Goal: Information Seeking & Learning: Check status

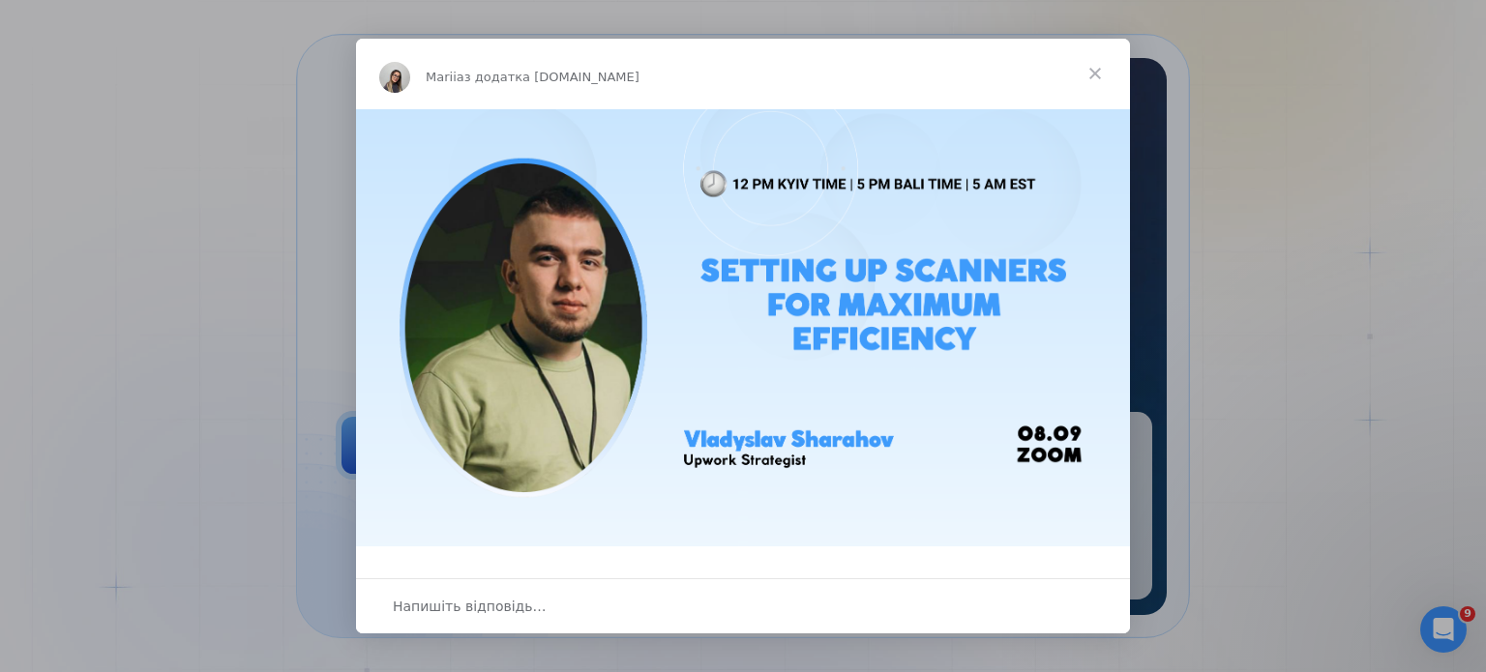
click at [1093, 74] on span "Закрити" at bounding box center [1095, 74] width 70 height 70
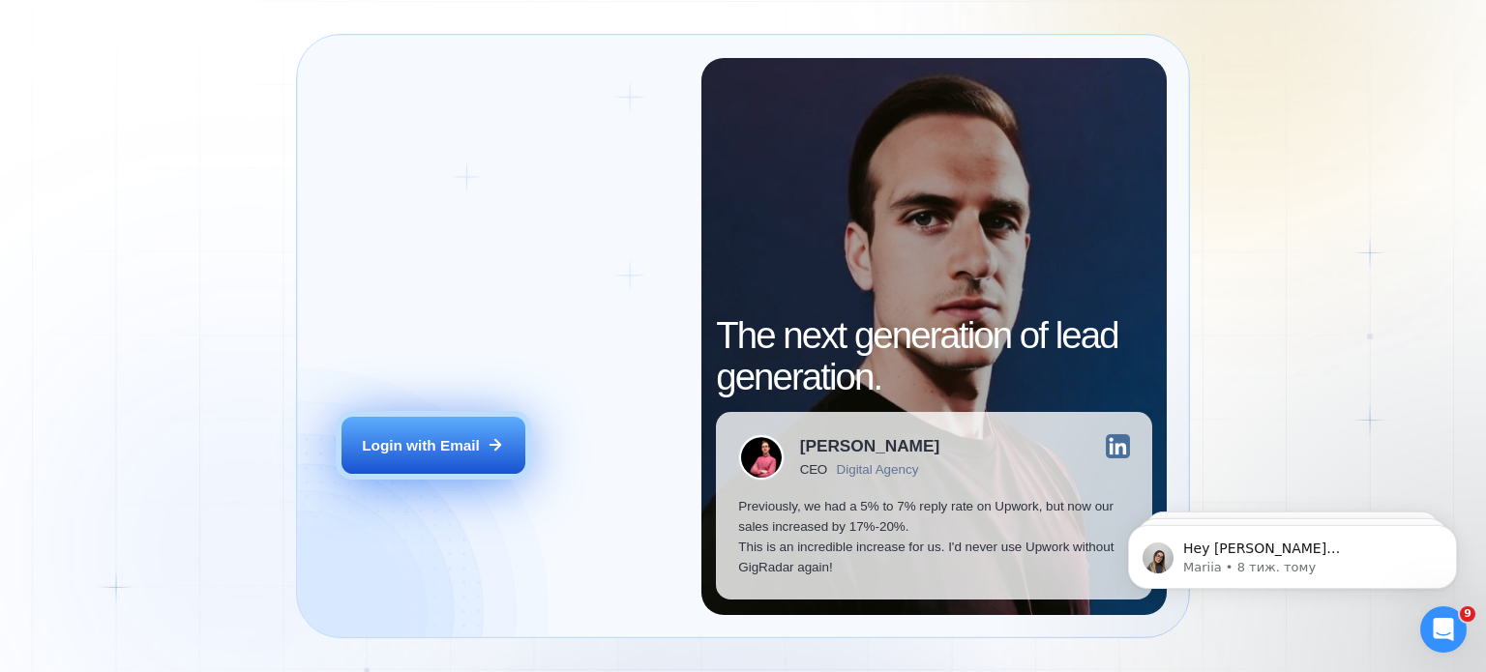
click at [449, 460] on button "Login with Email" at bounding box center [434, 446] width 184 height 58
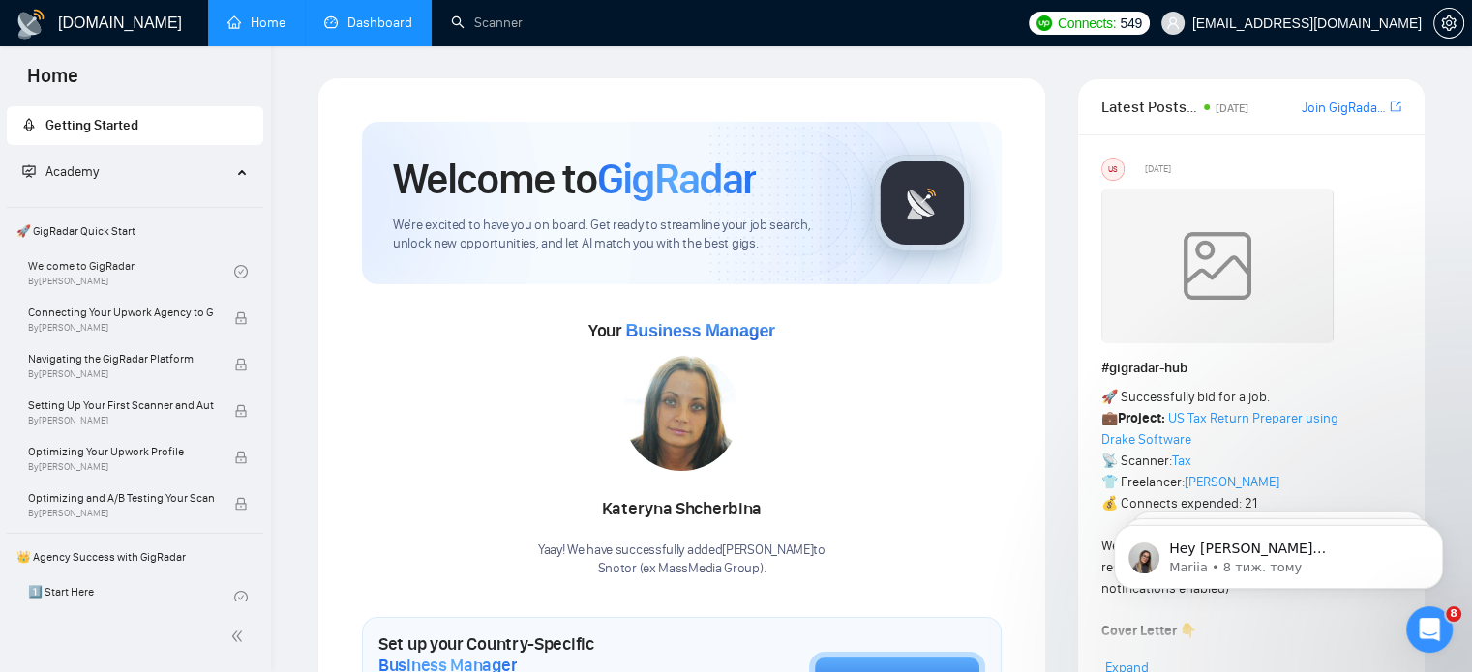
click at [364, 23] on link "Dashboard" at bounding box center [368, 23] width 88 height 16
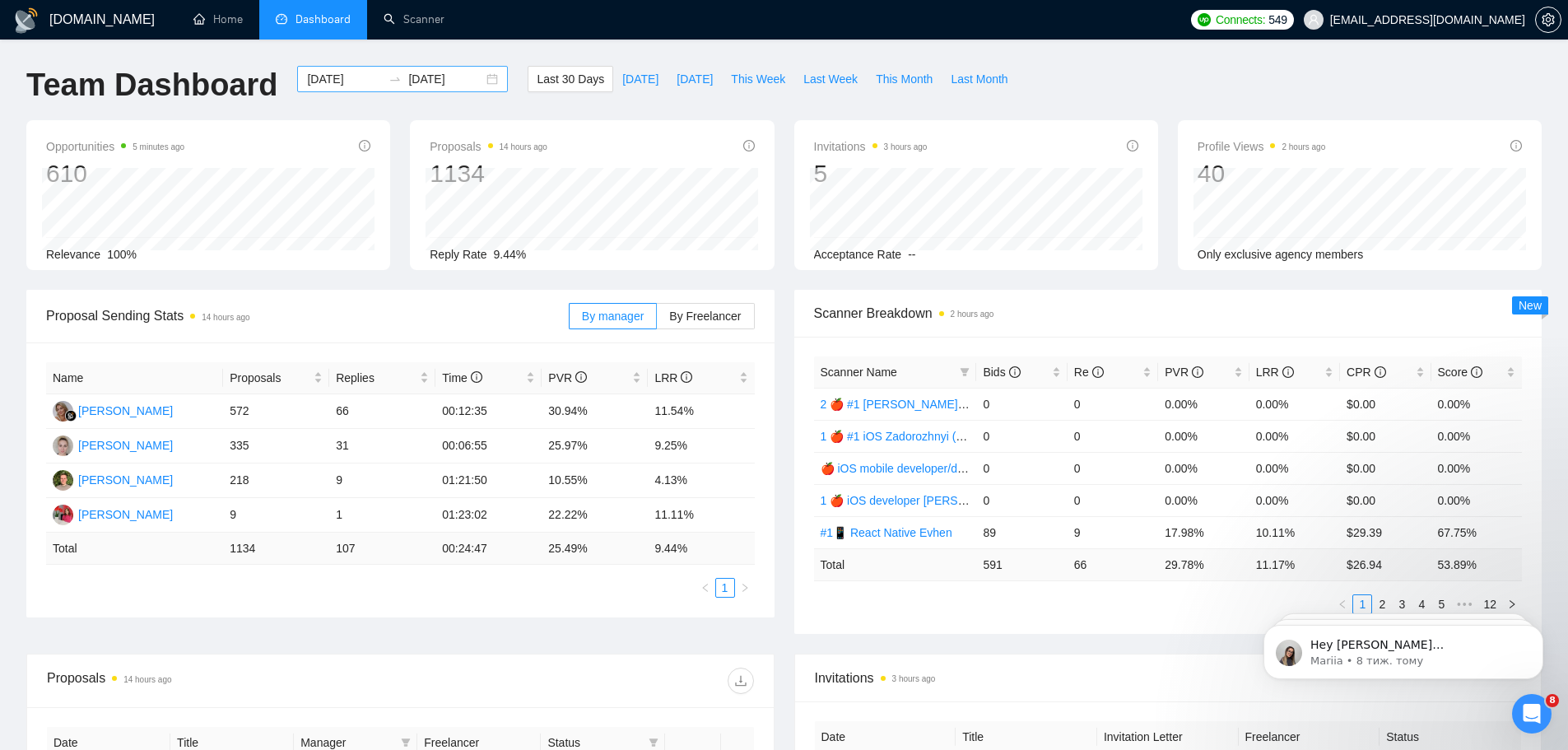
click at [347, 82] on input "[DATE]" at bounding box center [345, 78] width 75 height 18
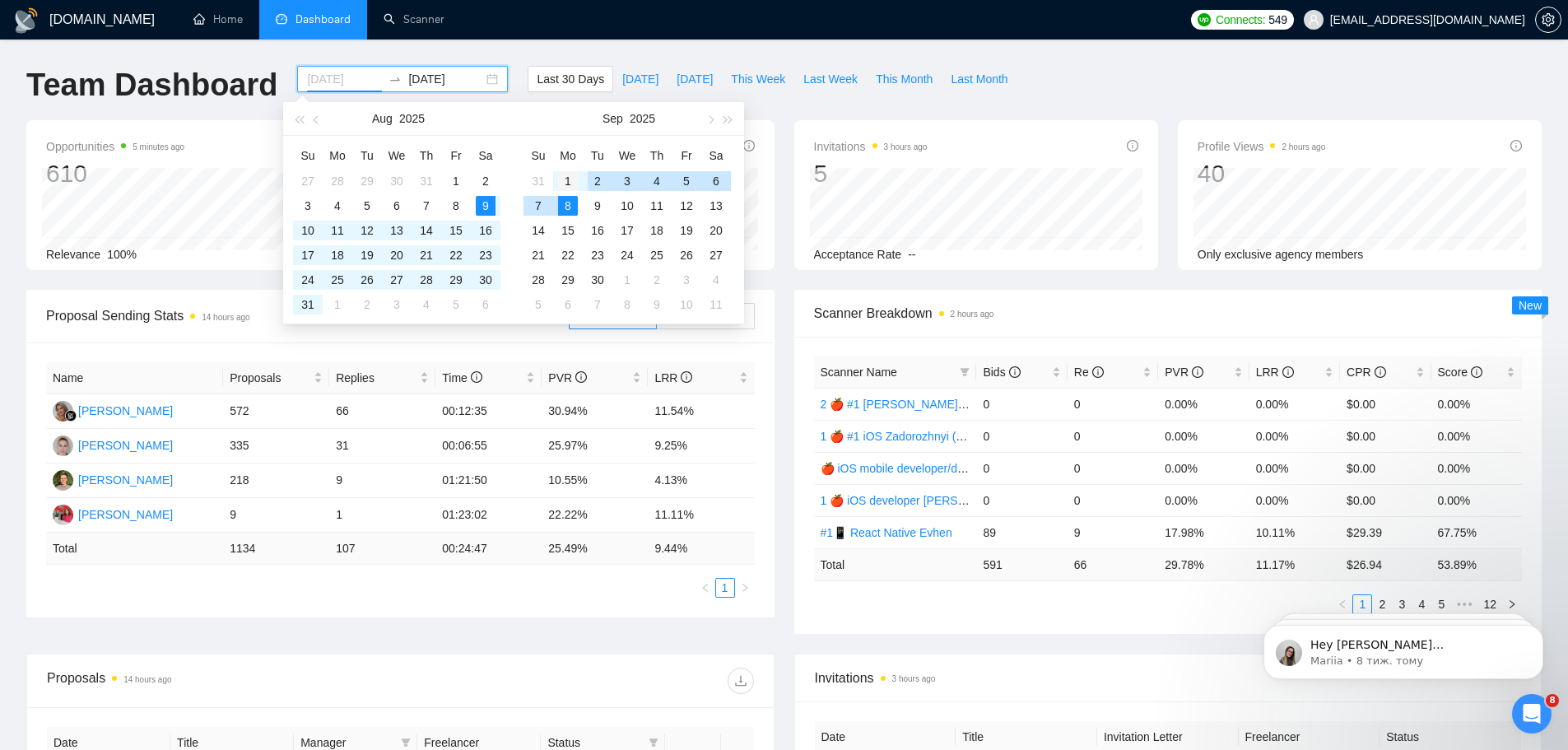
type input "[DATE]"
click at [567, 186] on div "1" at bounding box center [567, 180] width 20 height 20
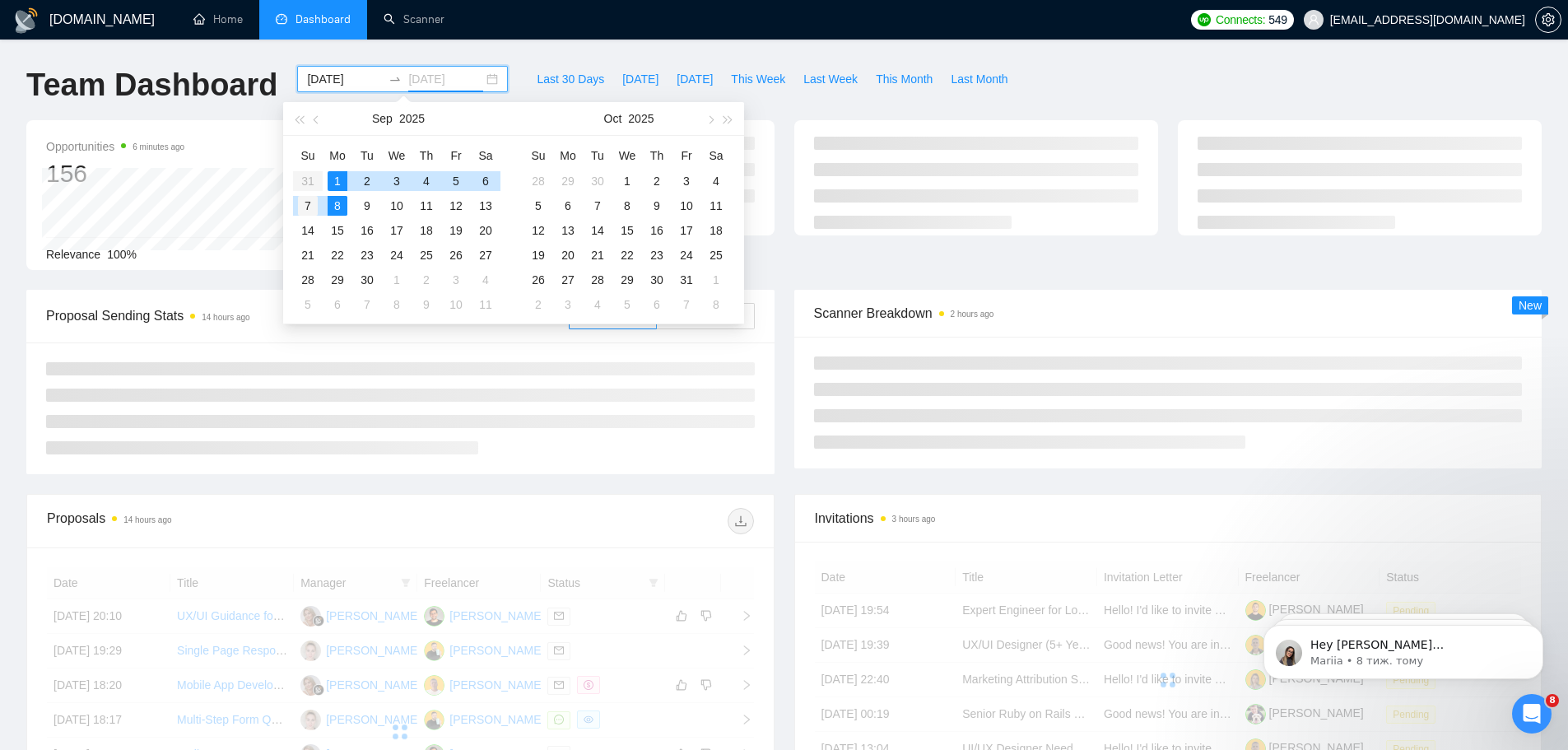
type input "[DATE]"
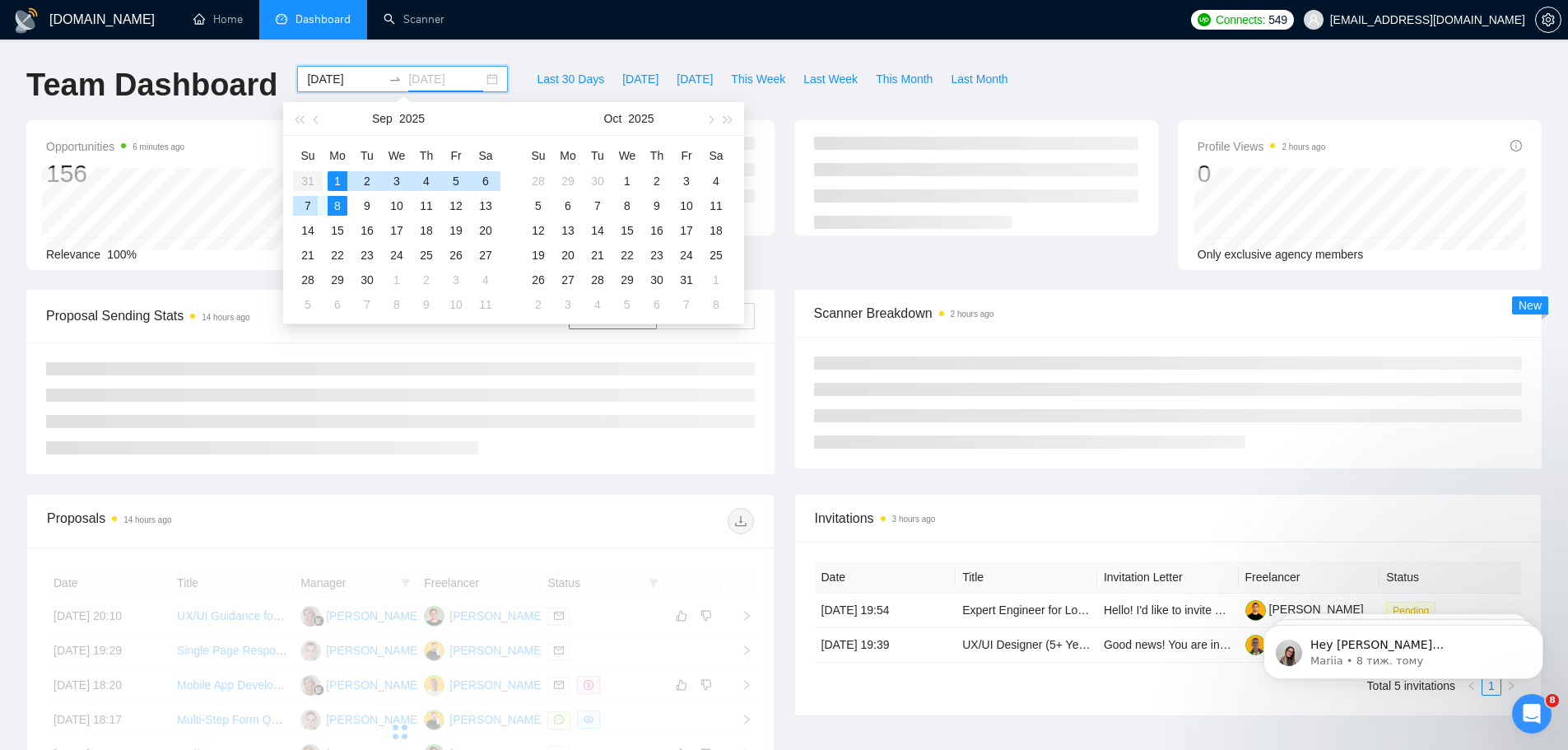
click at [304, 213] on div "7" at bounding box center [307, 205] width 20 height 20
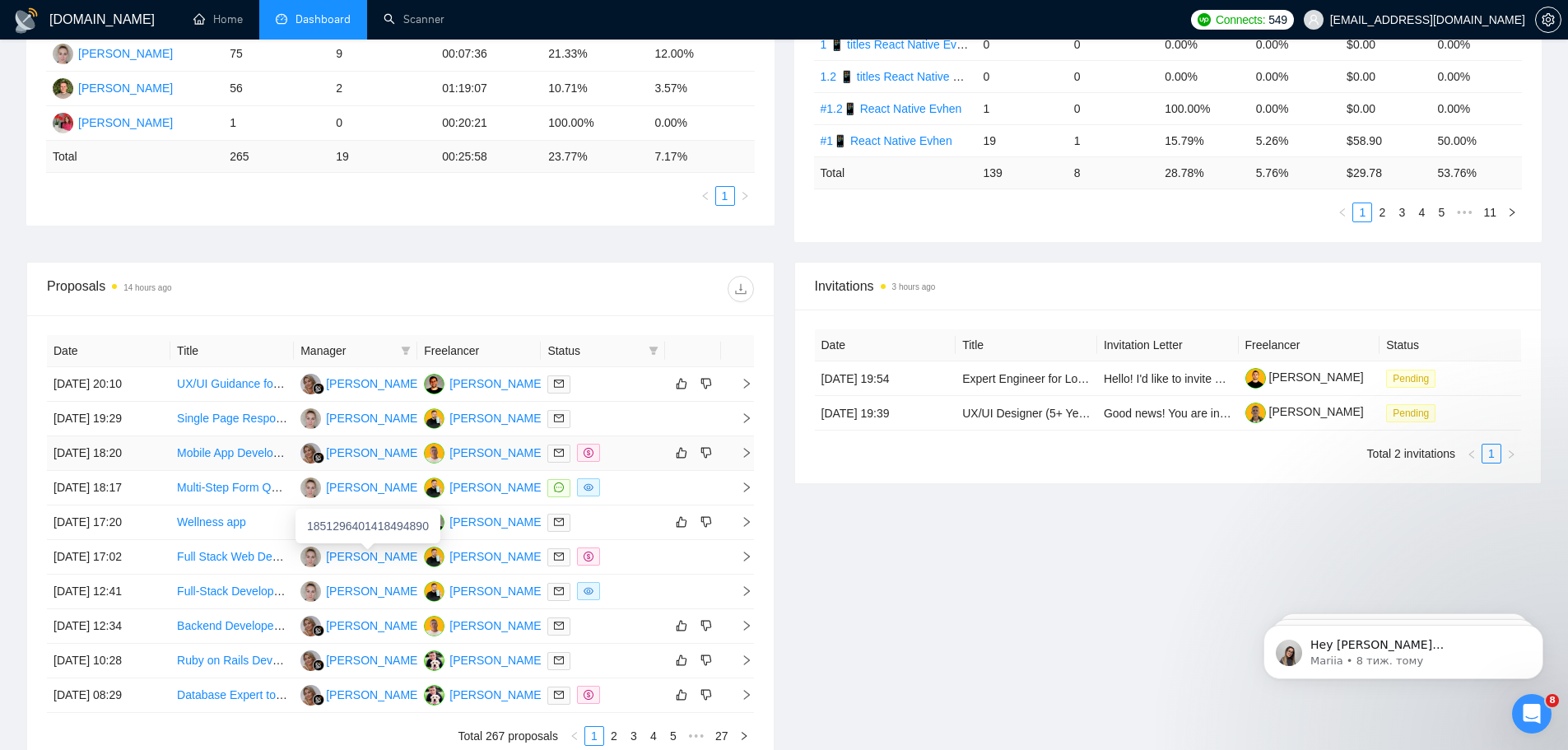
scroll to position [391, 0]
click at [344, 348] on span "Manager" at bounding box center [347, 352] width 94 height 18
click at [401, 352] on icon "filter" at bounding box center [406, 352] width 10 height 10
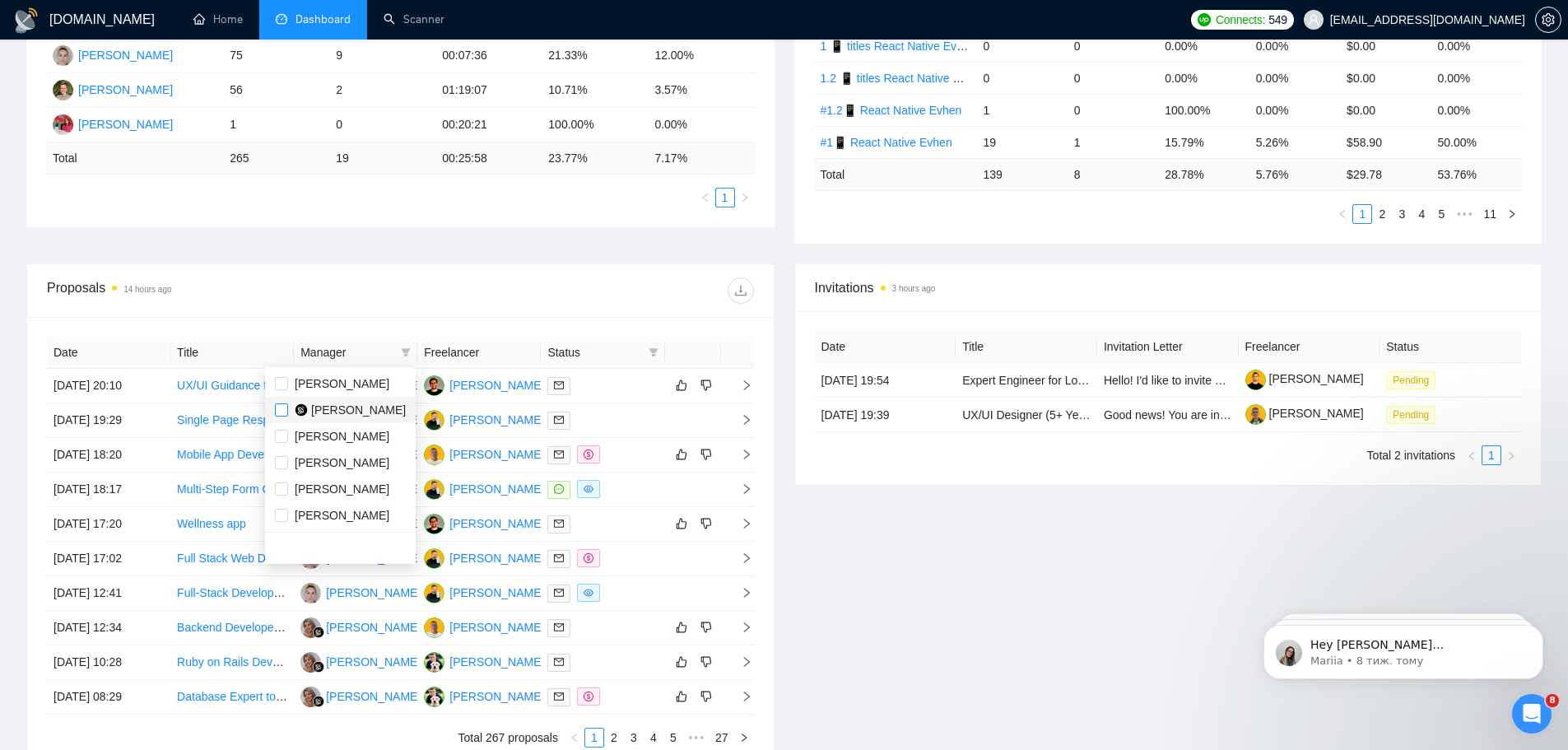
click at [275, 411] on input "checkbox" at bounding box center [281, 409] width 13 height 13
checkbox input "true"
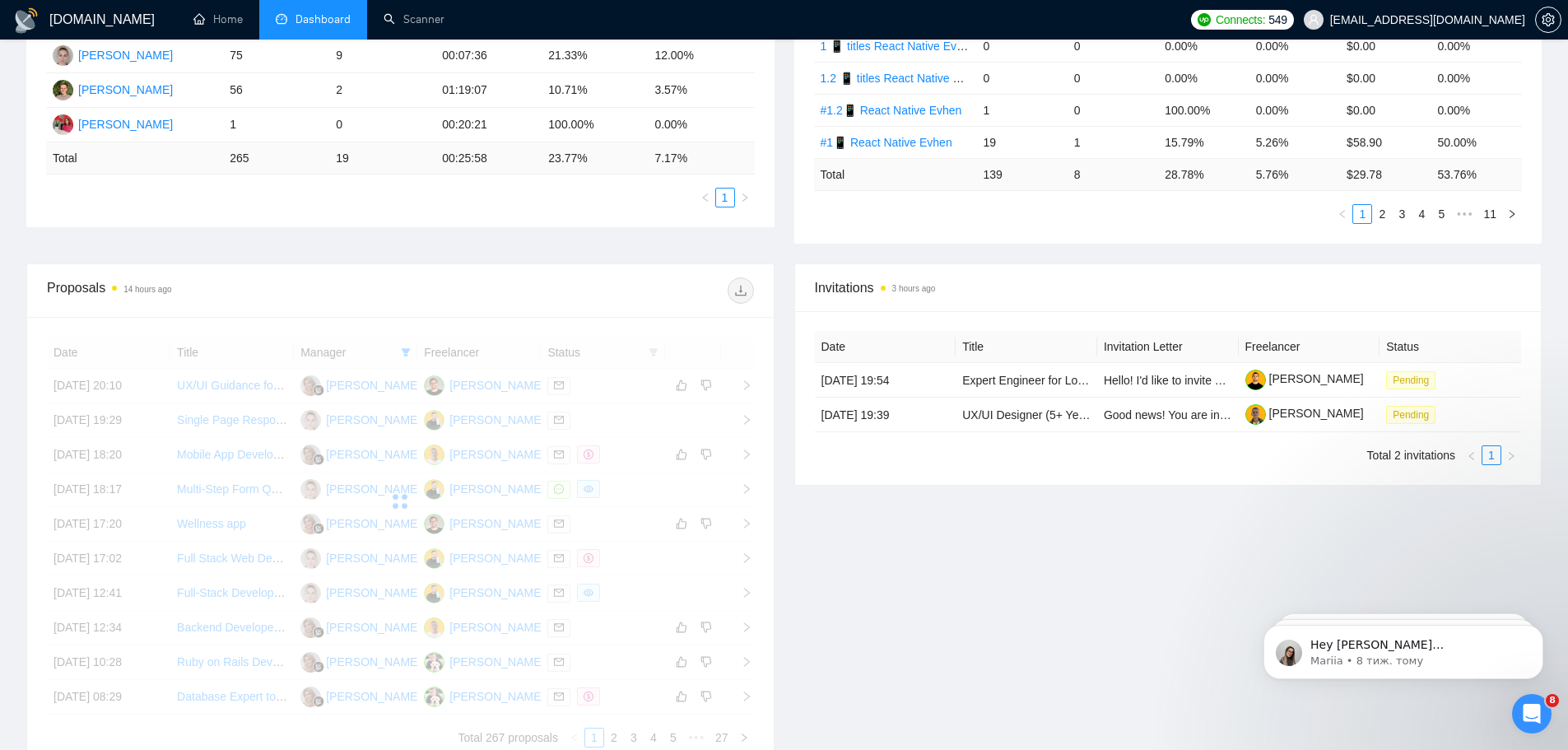
click at [664, 282] on div at bounding box center [576, 290] width 353 height 26
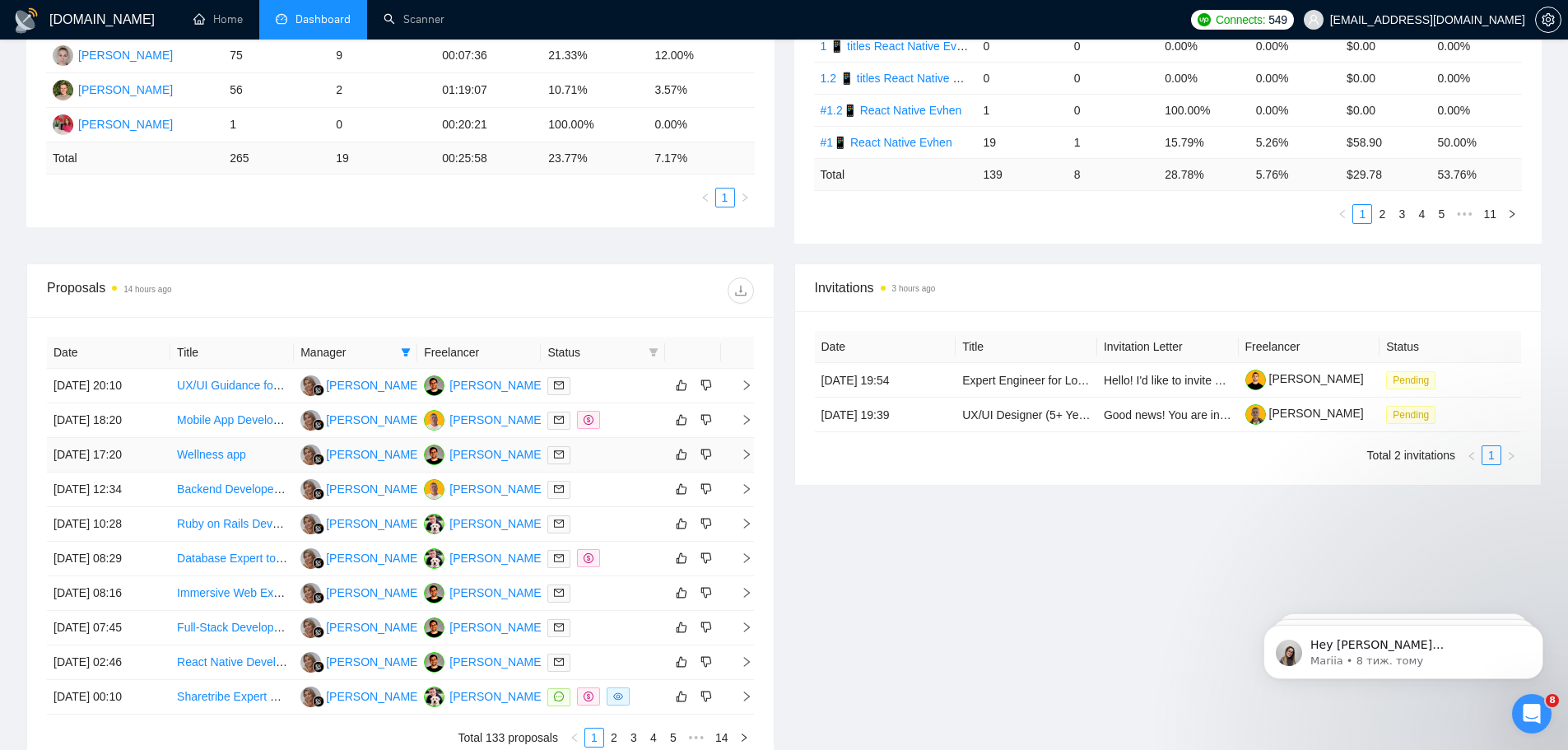
scroll to position [472, 0]
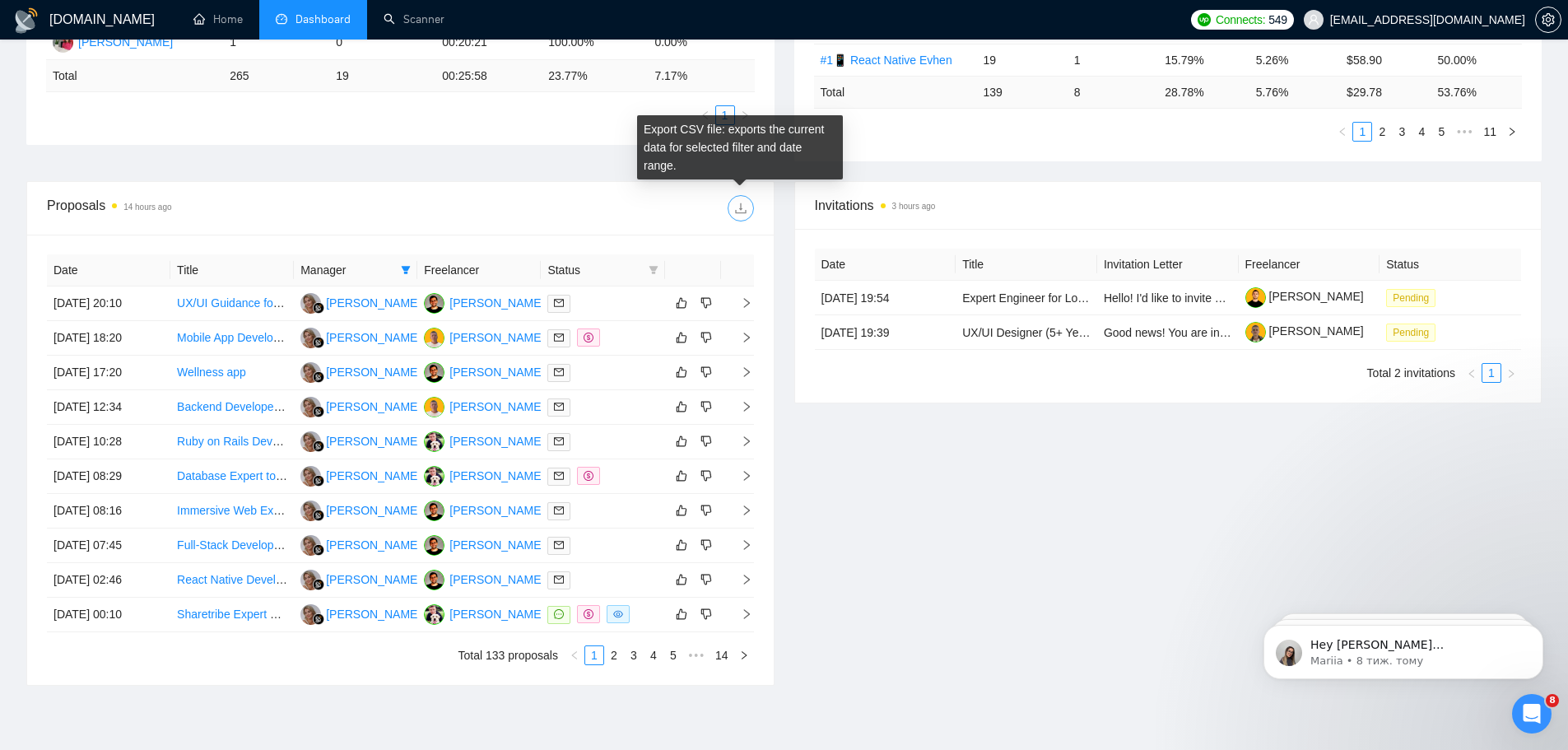
click at [738, 203] on icon "download" at bounding box center [740, 208] width 13 height 13
click at [618, 571] on link "2" at bounding box center [613, 655] width 18 height 18
click at [637, 571] on link "3" at bounding box center [633, 655] width 18 height 18
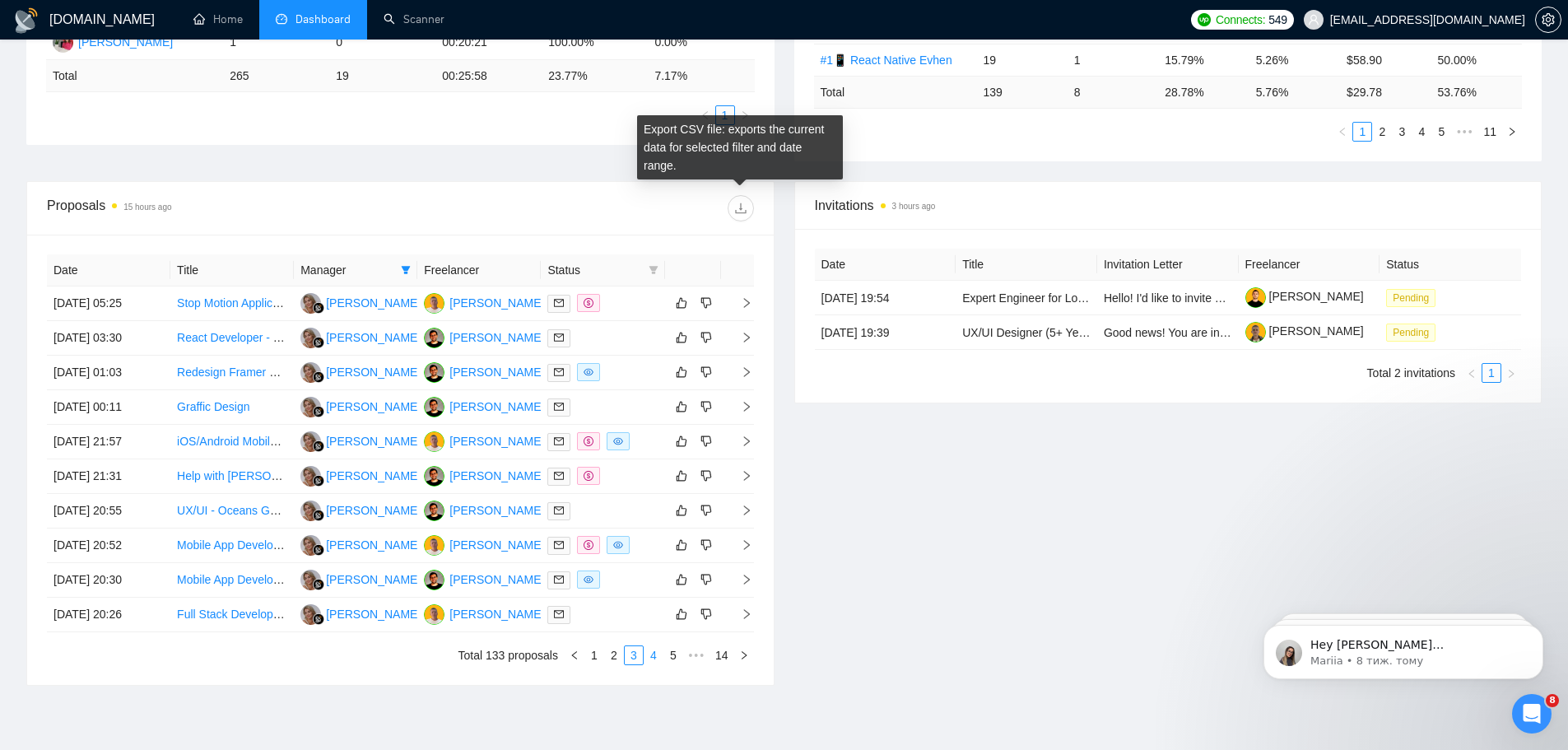
click at [653, 571] on link "4" at bounding box center [653, 655] width 18 height 18
click at [655, 571] on link "5" at bounding box center [653, 655] width 18 height 18
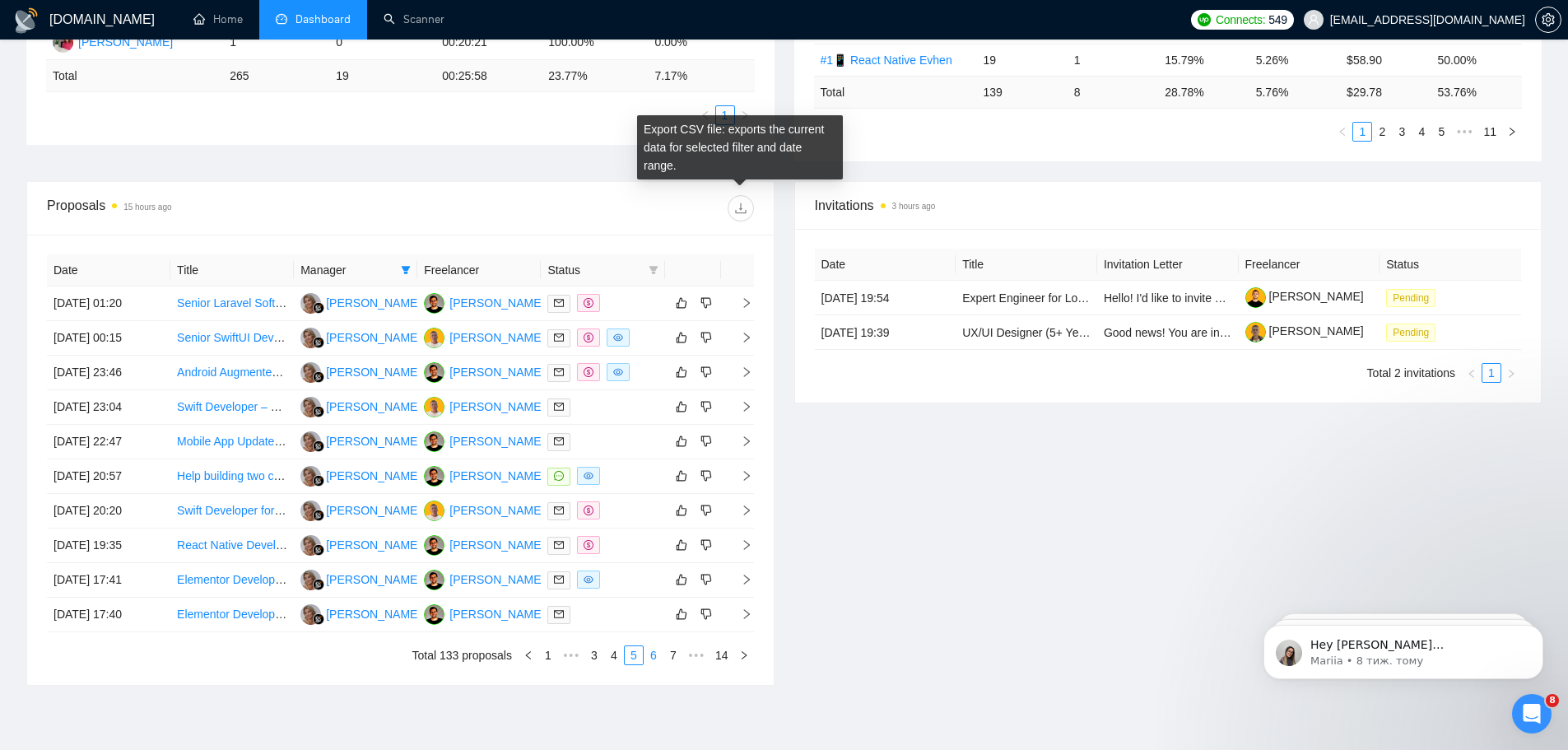
click at [658, 571] on link "6" at bounding box center [653, 655] width 18 height 18
click at [654, 571] on link "7" at bounding box center [653, 655] width 18 height 18
click at [652, 571] on link "8" at bounding box center [653, 655] width 18 height 18
click at [646, 571] on link "9" at bounding box center [648, 655] width 18 height 18
click at [648, 571] on link "10" at bounding box center [647, 655] width 23 height 18
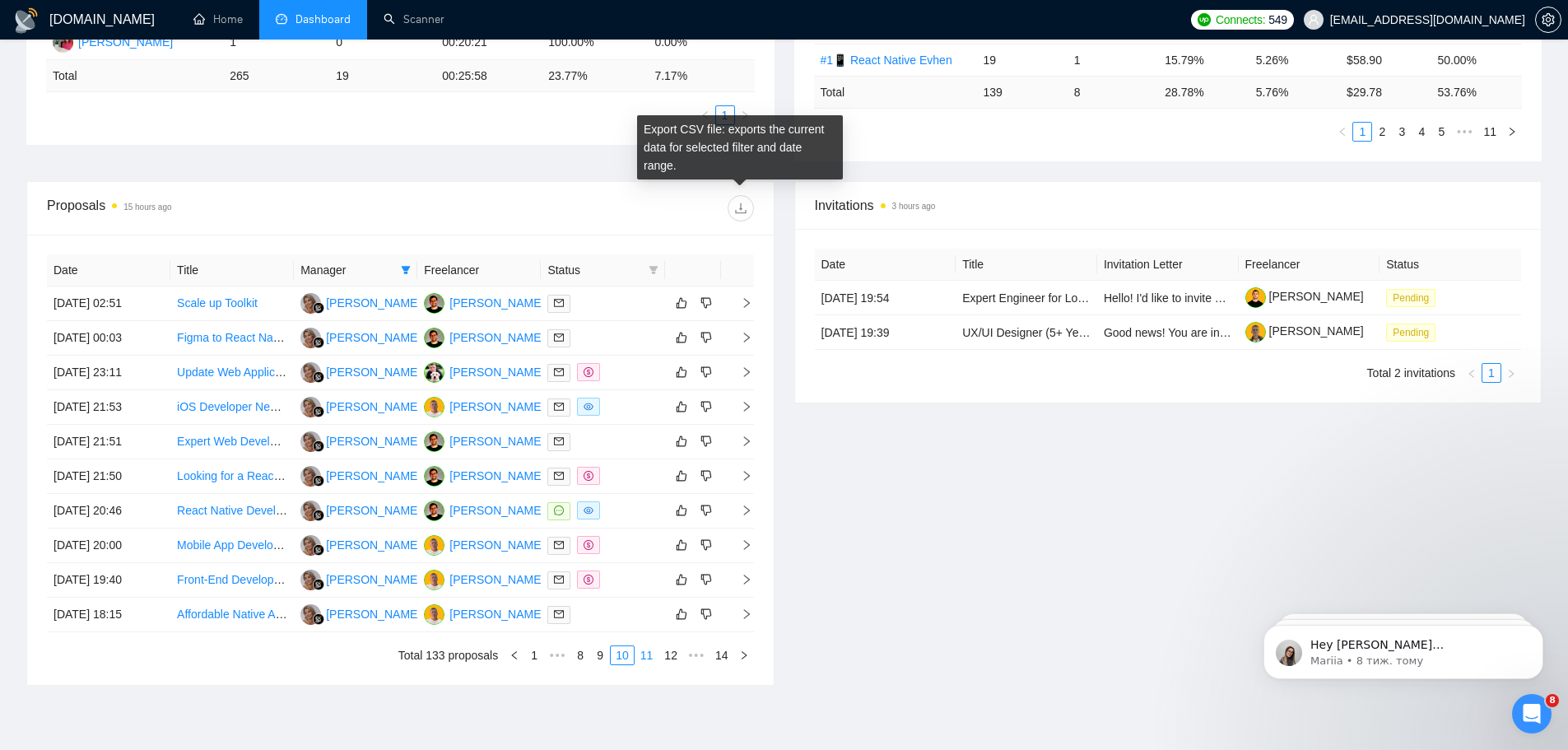
click at [644, 571] on link "11" at bounding box center [647, 655] width 23 height 18
click at [681, 571] on link "12" at bounding box center [673, 655] width 23 height 18
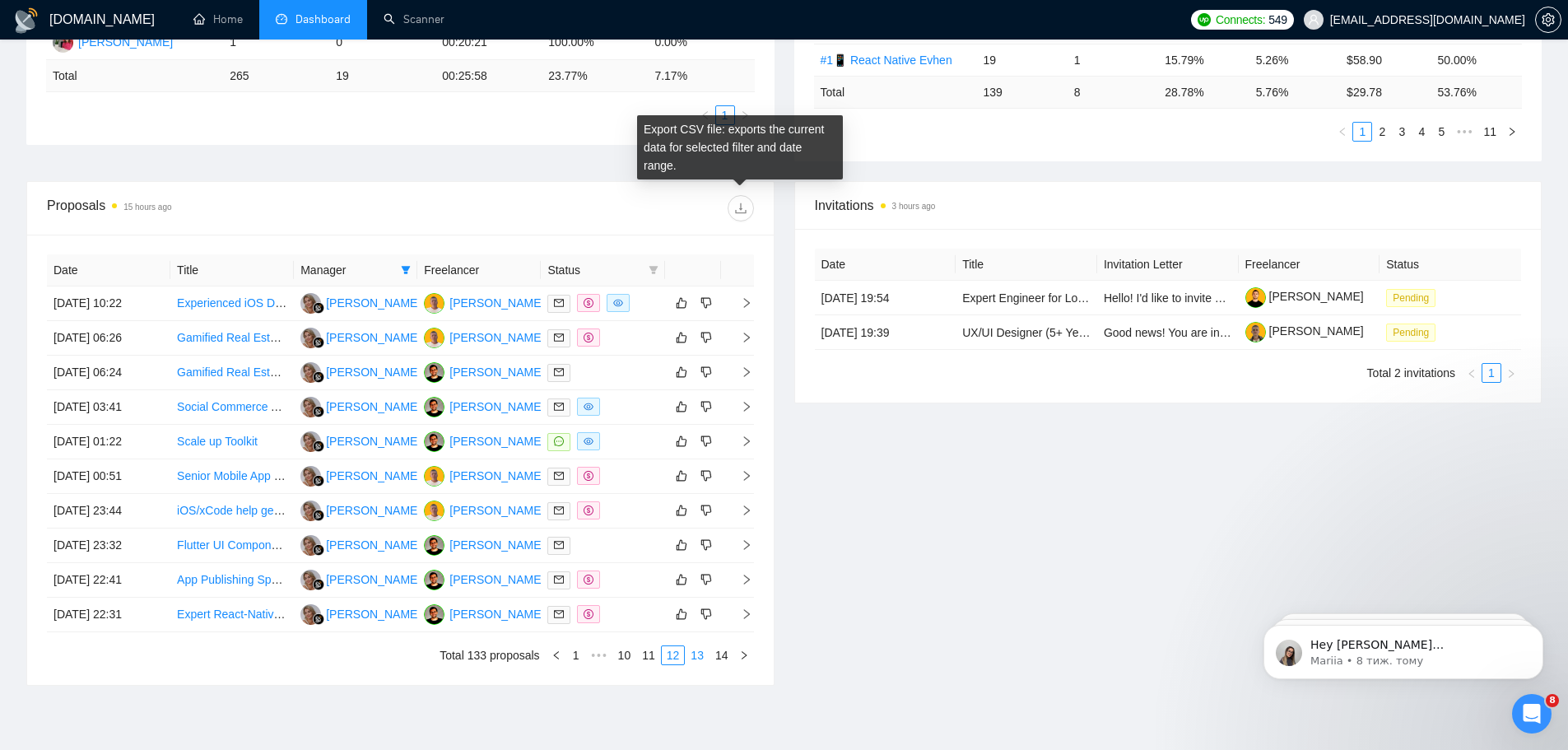
click at [696, 571] on link "13" at bounding box center [697, 655] width 23 height 18
click at [717, 571] on link "14" at bounding box center [721, 655] width 23 height 18
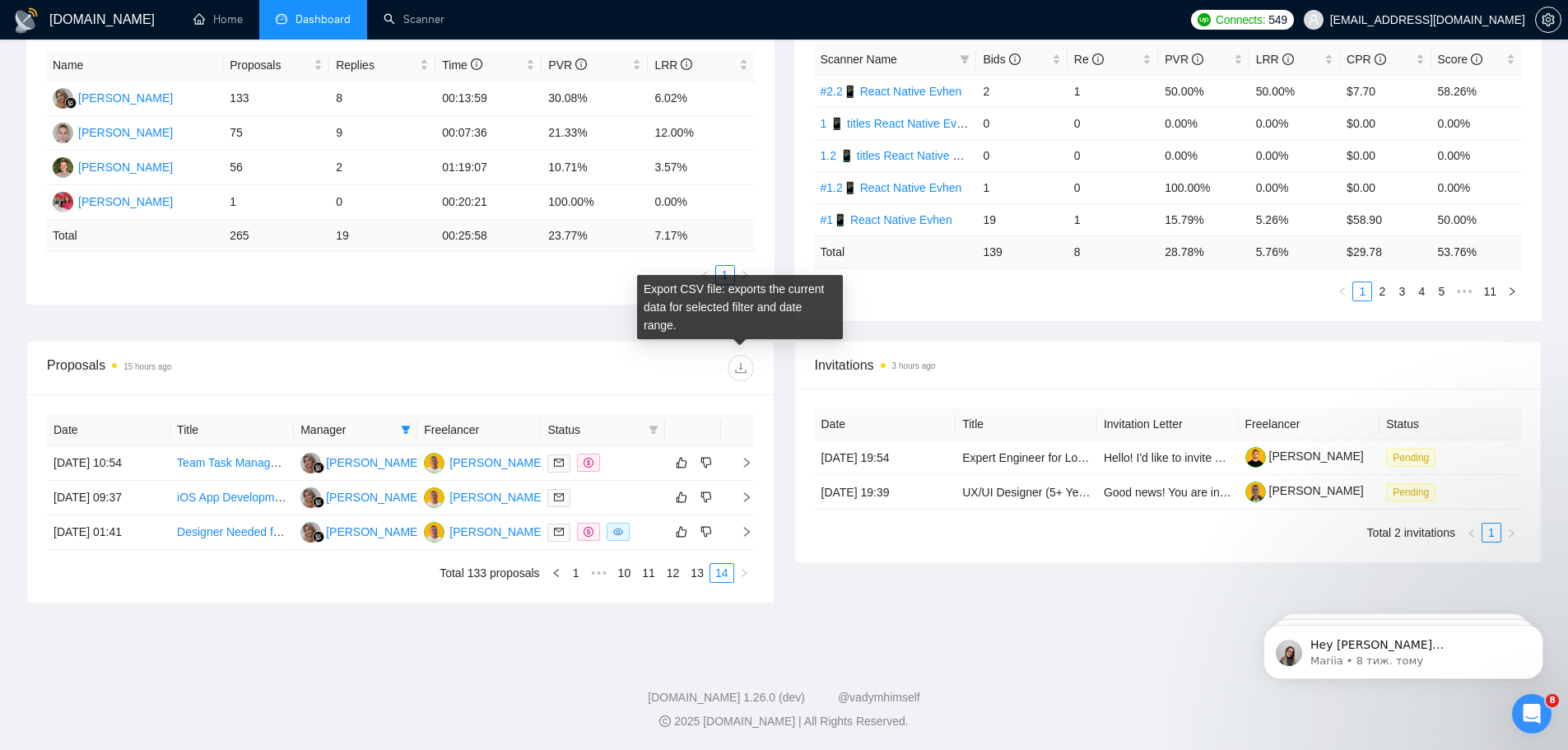
scroll to position [313, 0]
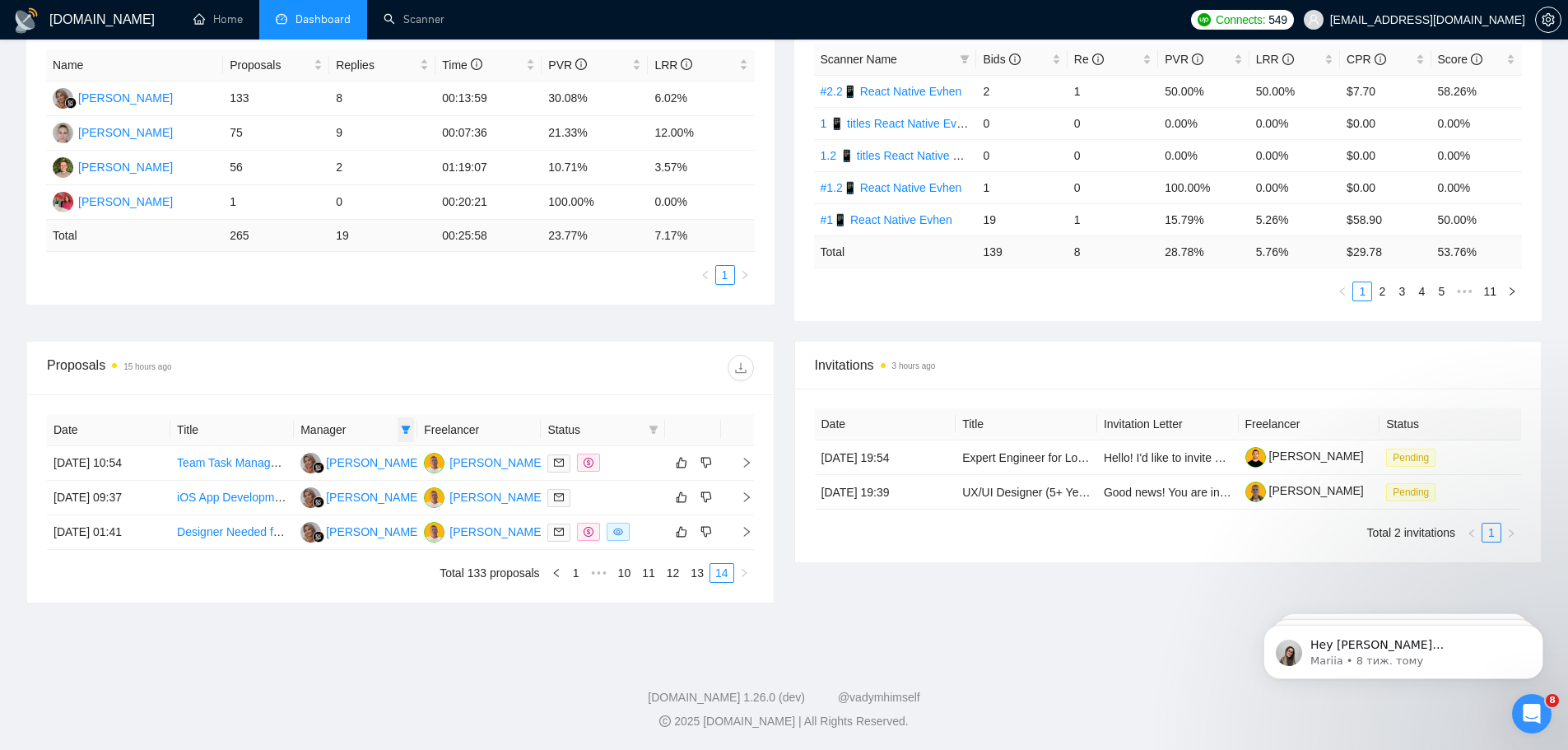
click at [406, 431] on icon "filter" at bounding box center [406, 430] width 10 height 10
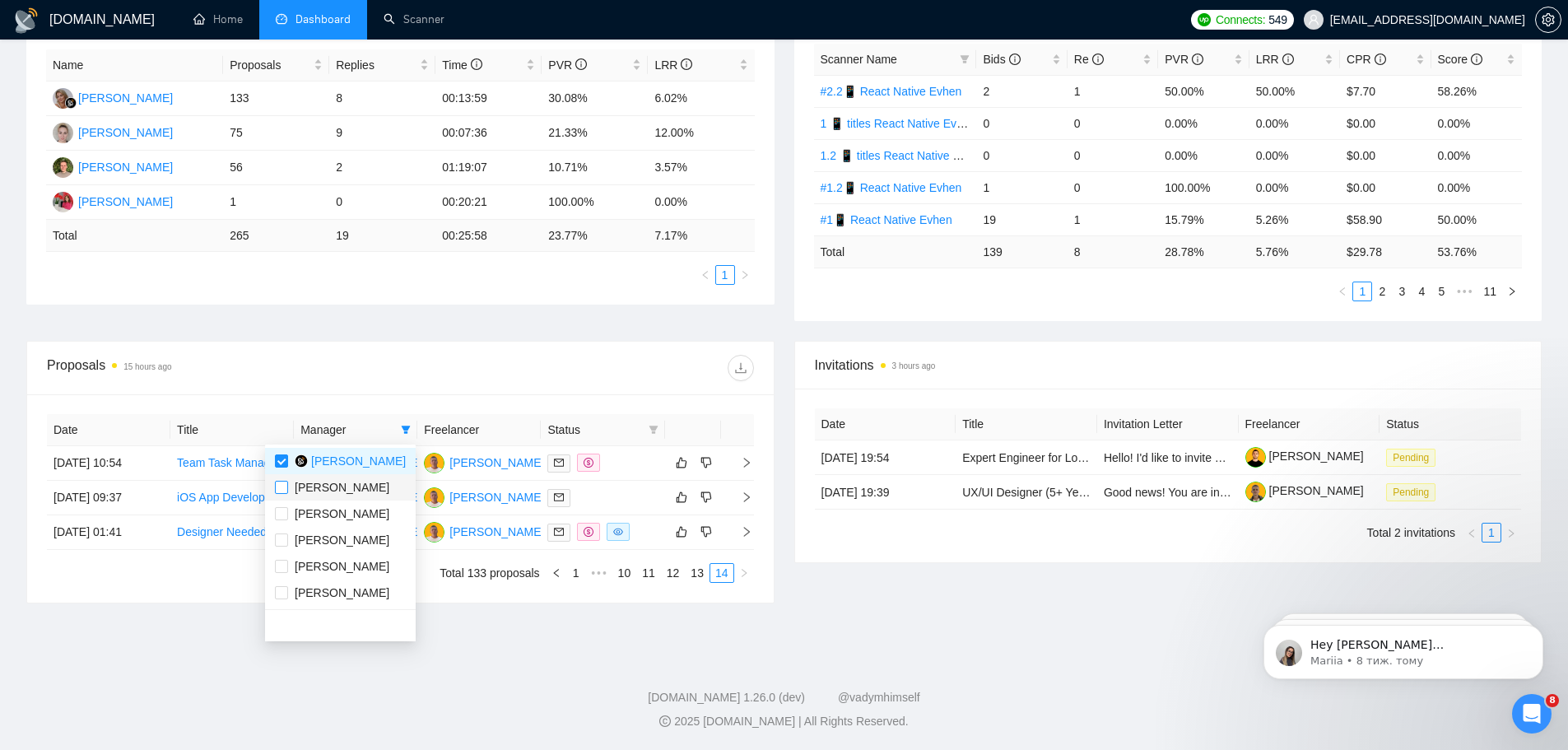
drag, startPoint x: 281, startPoint y: 484, endPoint x: 274, endPoint y: 497, distance: 14.8
click at [281, 483] on input "checkbox" at bounding box center [281, 487] width 13 height 13
checkbox input "true"
click at [279, 458] on input "checkbox" at bounding box center [281, 461] width 13 height 13
checkbox input "false"
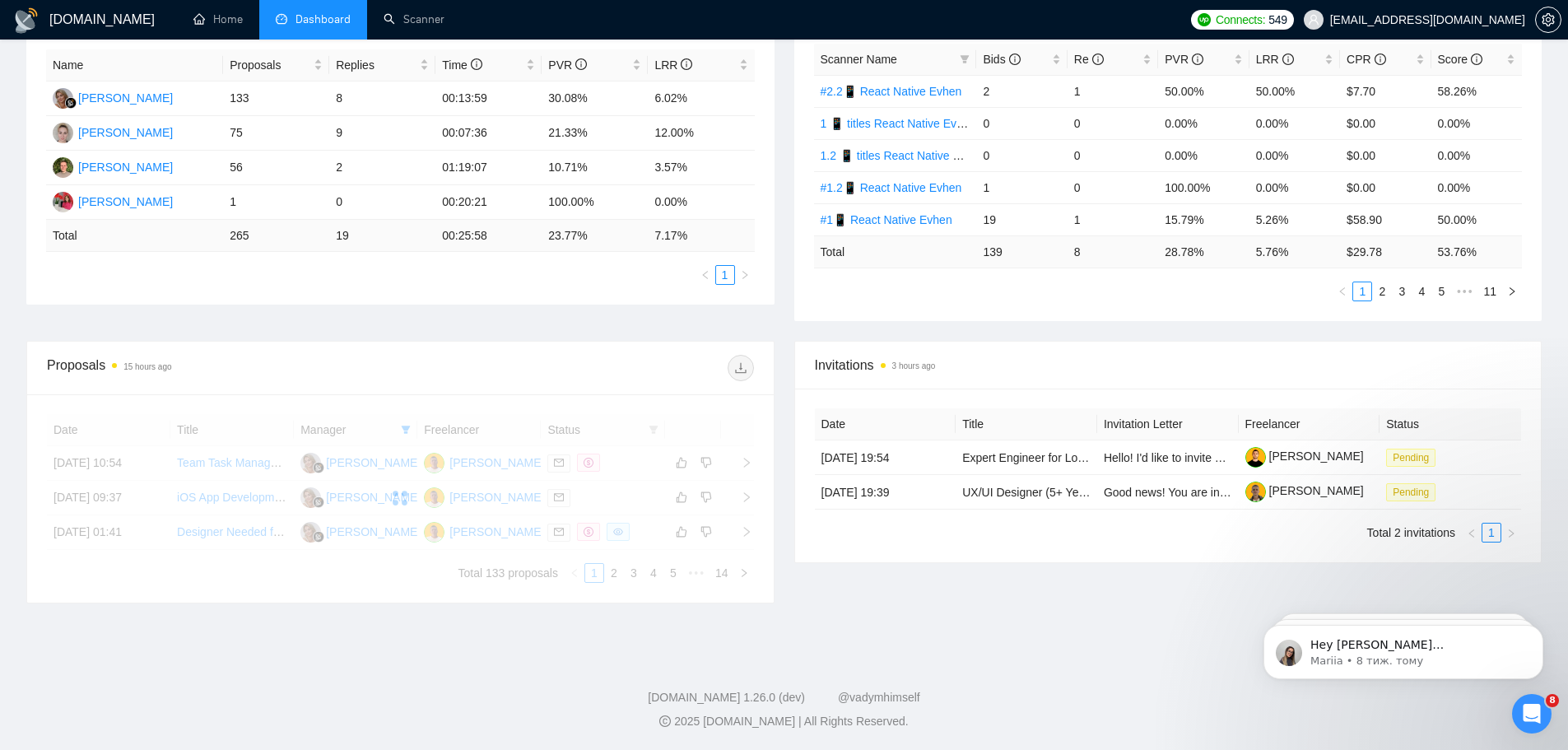
click at [540, 367] on div at bounding box center [576, 368] width 353 height 26
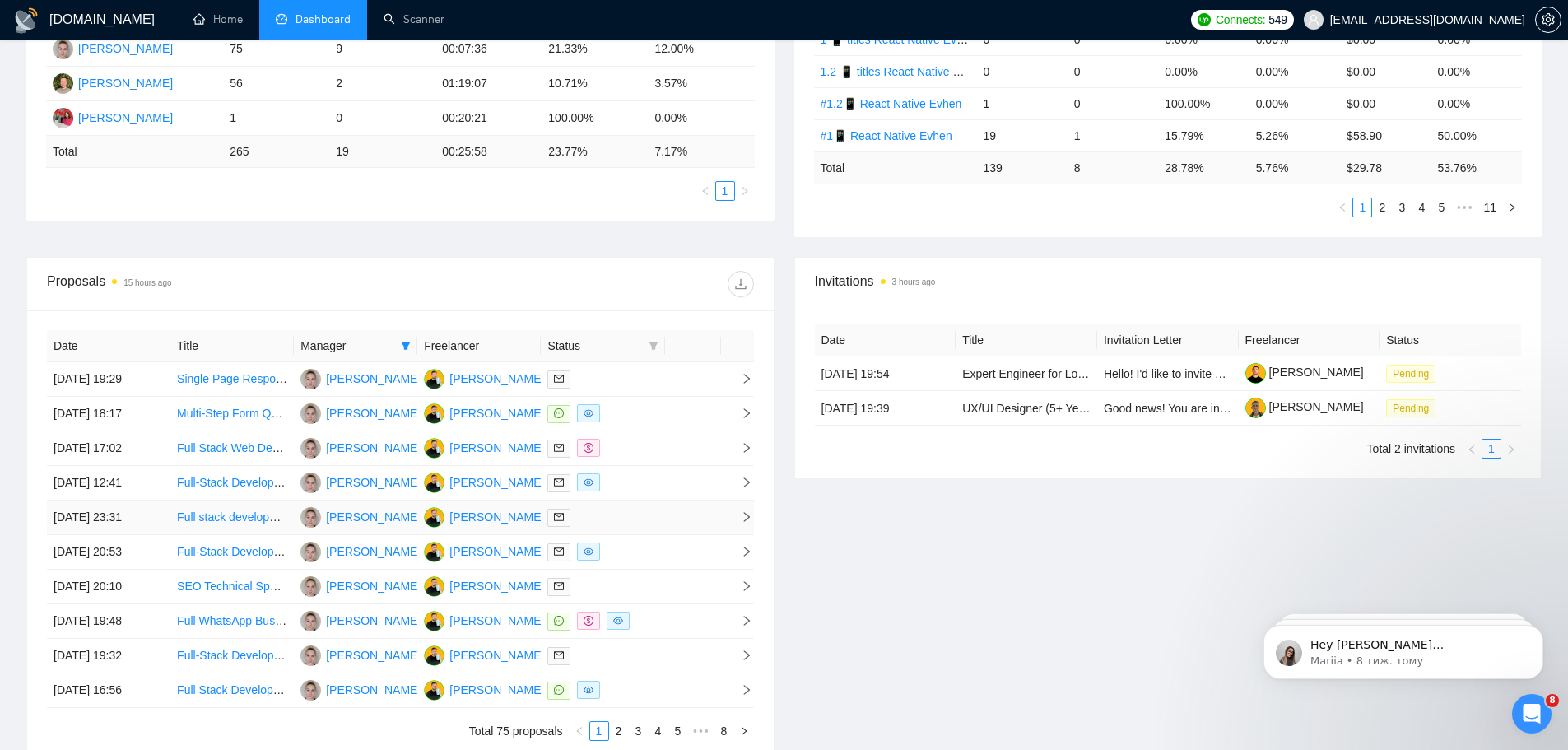
scroll to position [391, 0]
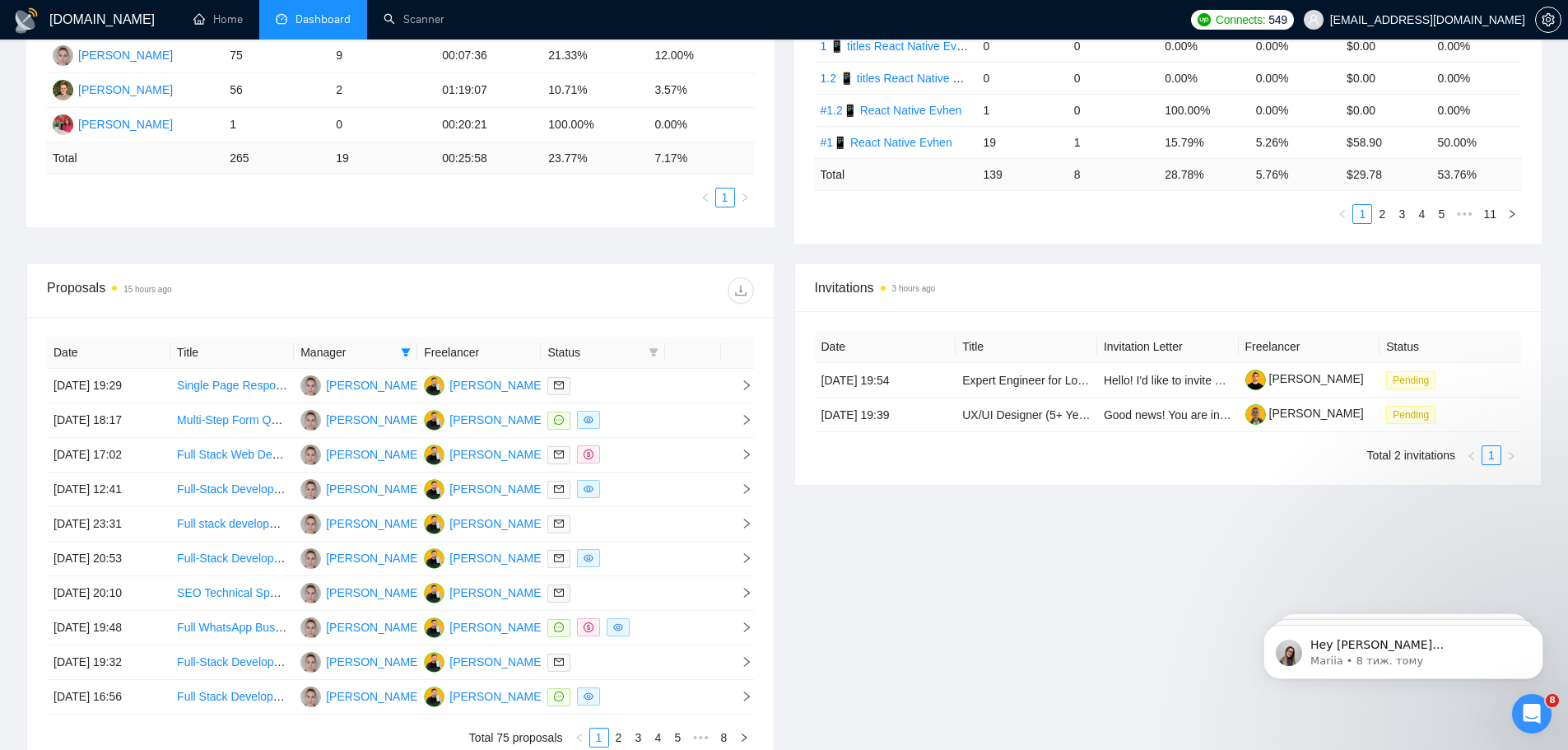
click at [747, 275] on div "Proposals 15 hours ago" at bounding box center [400, 291] width 707 height 53
click at [739, 299] on button "button" at bounding box center [740, 290] width 26 height 26
click at [615, 571] on link "2" at bounding box center [619, 737] width 18 height 18
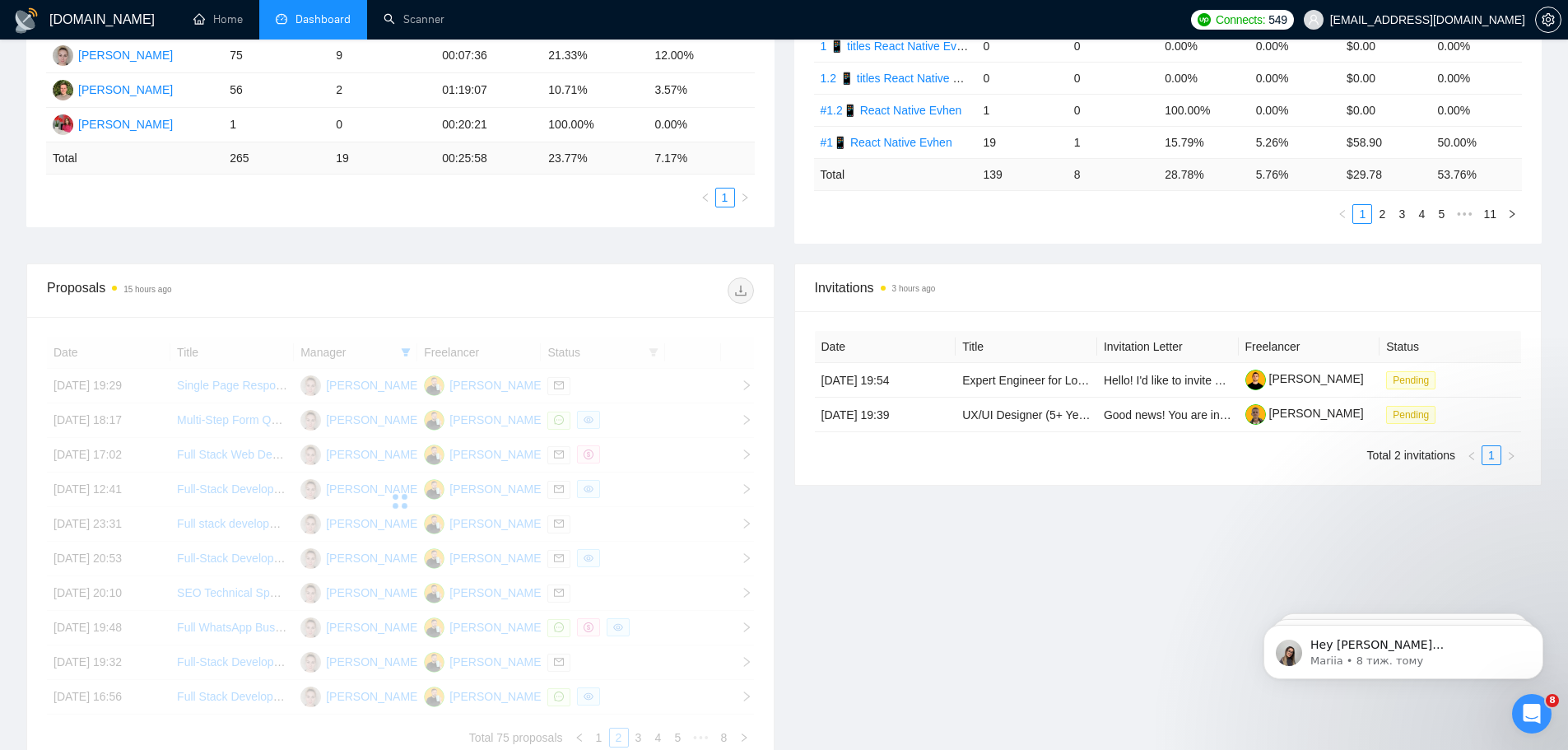
scroll to position [472, 0]
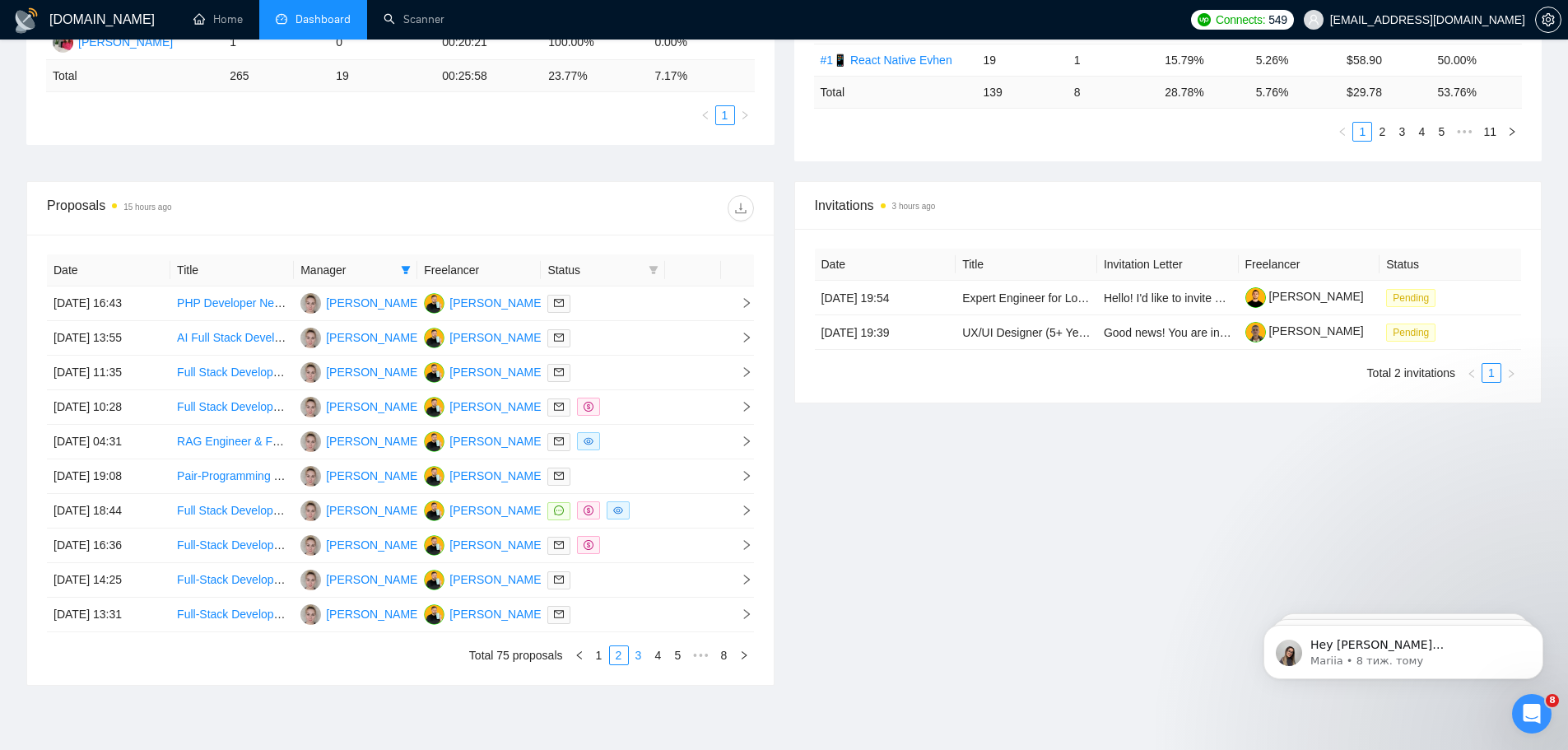
click at [636, 571] on link "3" at bounding box center [638, 655] width 18 height 18
click at [656, 571] on link "4" at bounding box center [658, 655] width 18 height 18
click at [657, 571] on link "5" at bounding box center [658, 655] width 18 height 18
click at [683, 571] on link "6" at bounding box center [684, 655] width 18 height 18
click at [704, 571] on link "7" at bounding box center [704, 655] width 18 height 18
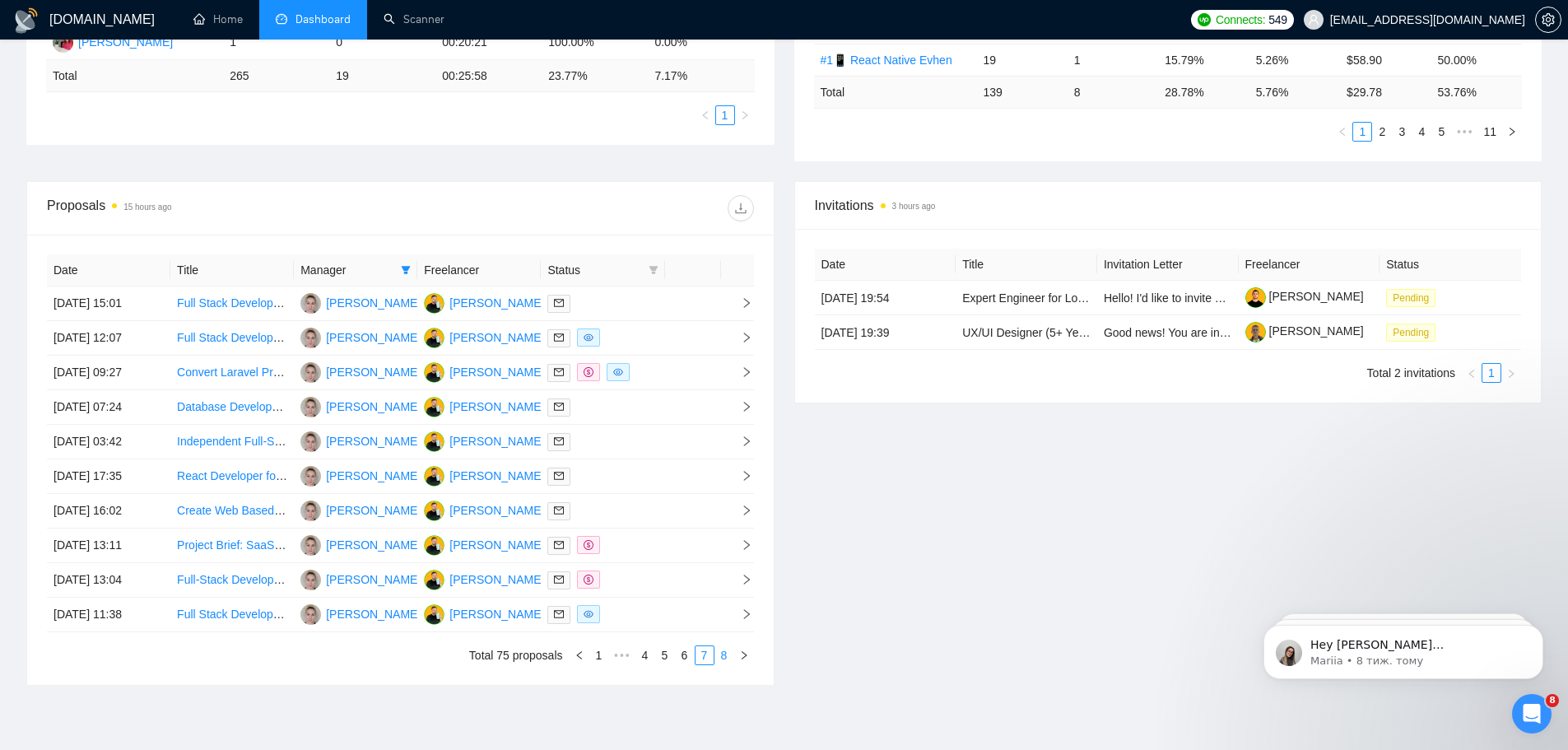
click at [726, 571] on link "8" at bounding box center [724, 655] width 18 height 18
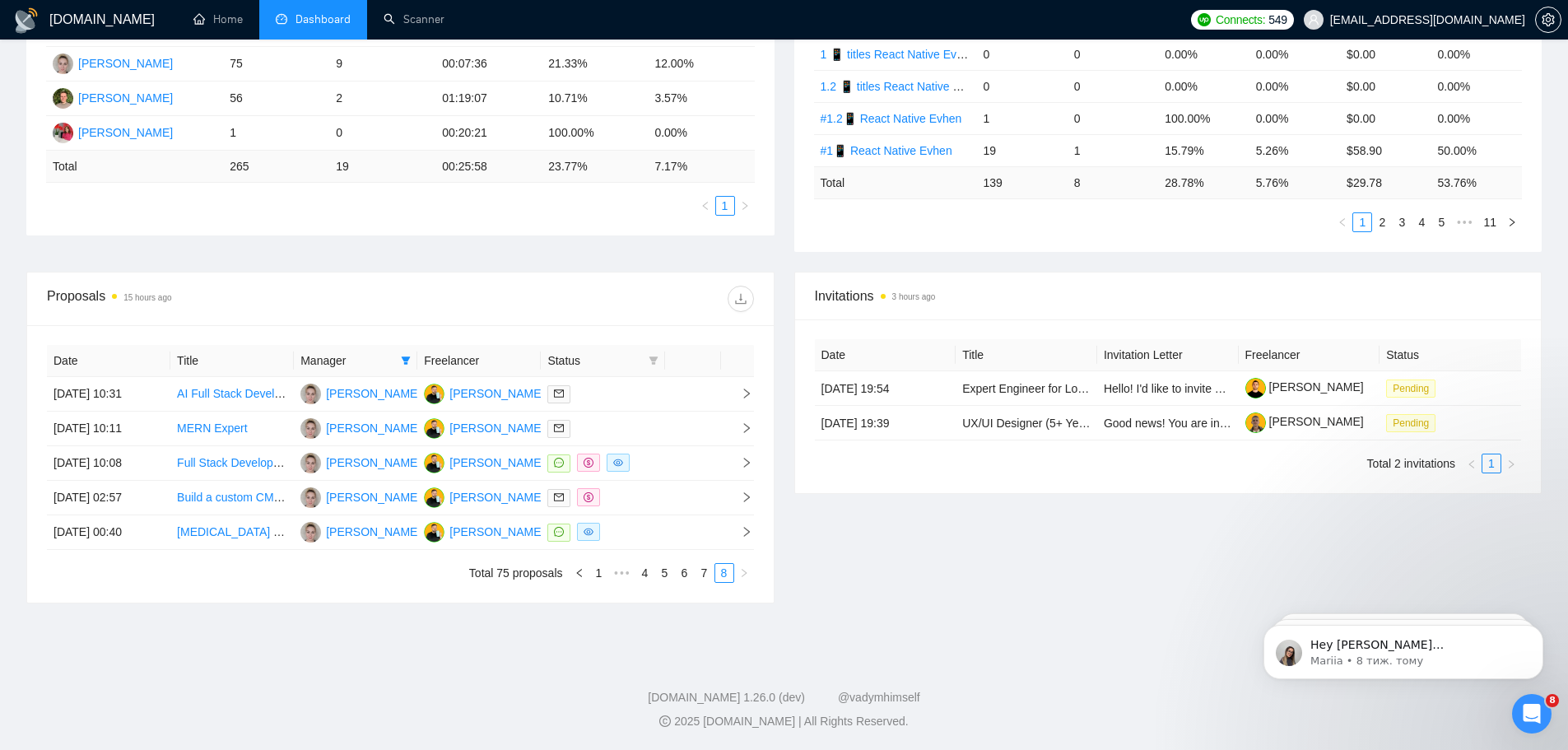
scroll to position [382, 0]
